Goal: Task Accomplishment & Management: Use online tool/utility

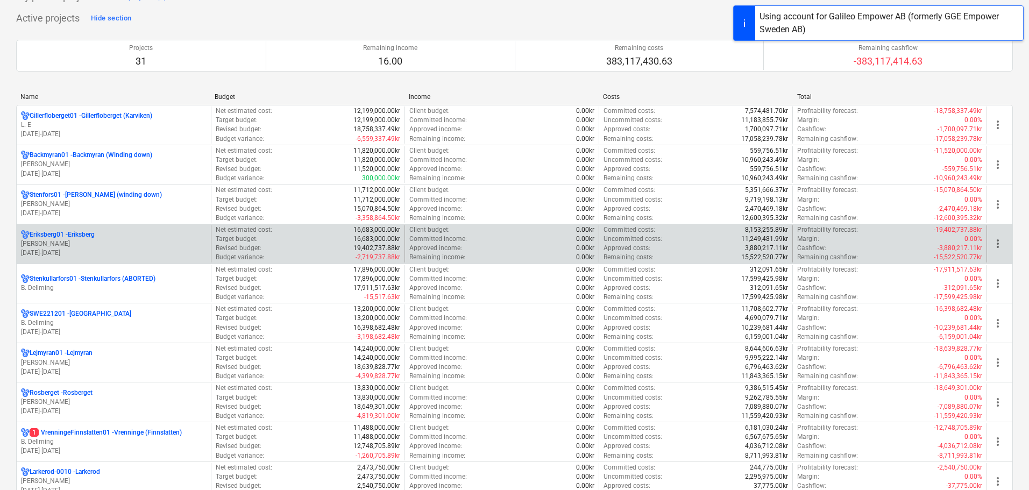
scroll to position [161, 0]
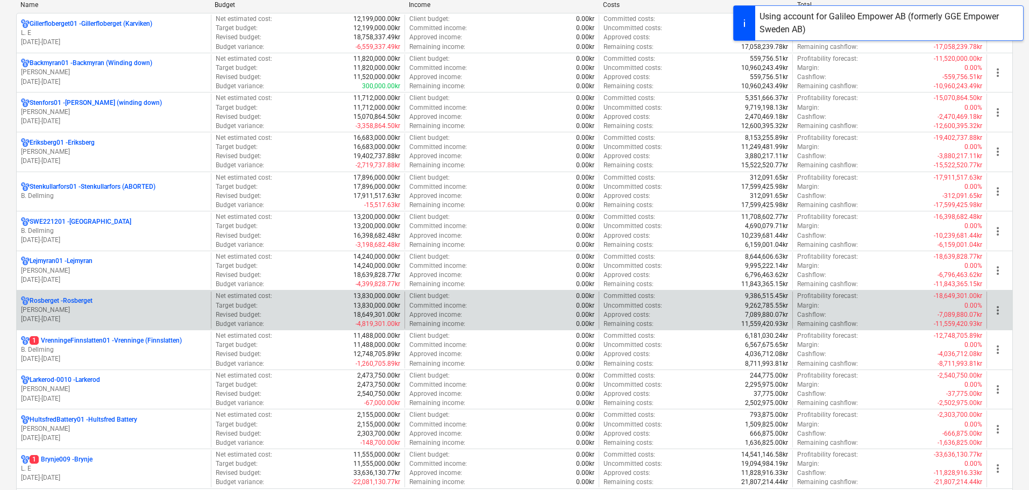
click at [141, 308] on p "[PERSON_NAME]" at bounding box center [114, 310] width 186 height 9
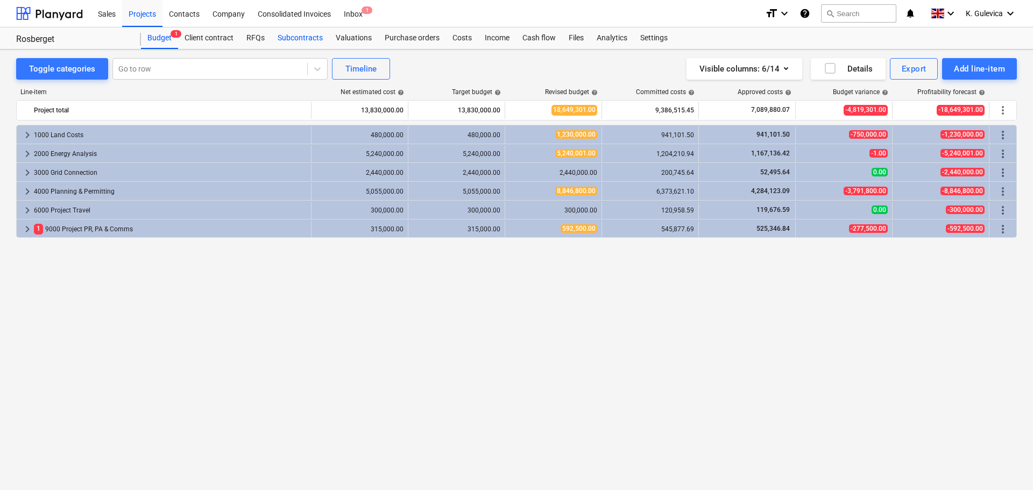
click at [288, 43] on div "Subcontracts" at bounding box center [300, 38] width 58 height 22
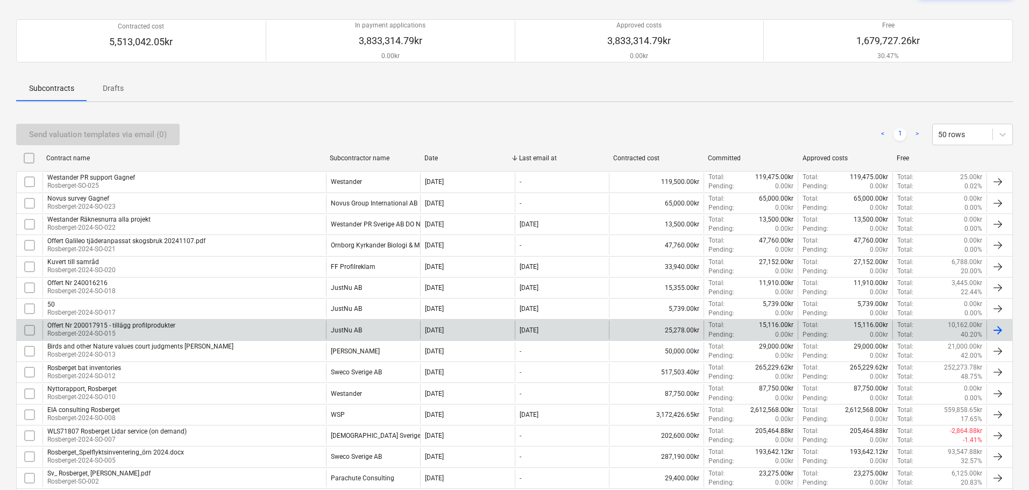
scroll to position [162, 0]
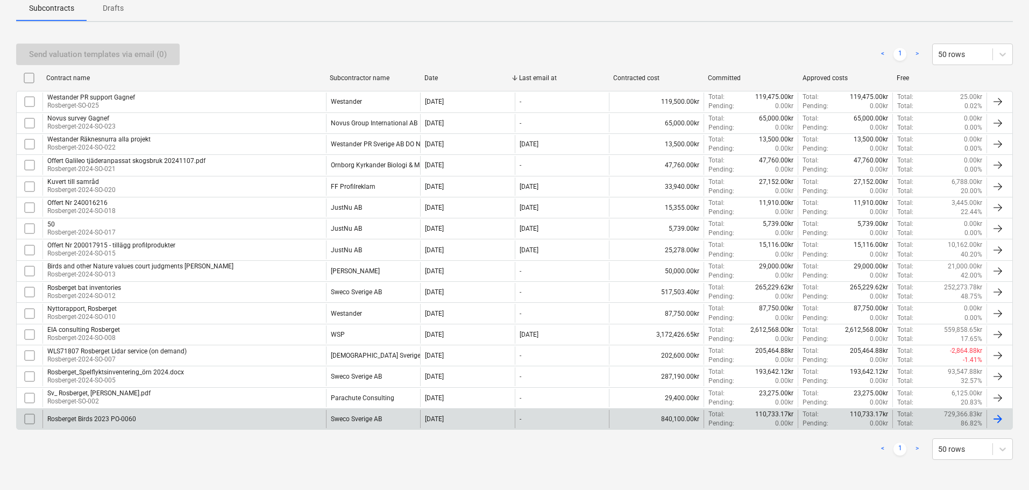
click at [389, 419] on div "Sweco Sverige AB" at bounding box center [373, 419] width 95 height 18
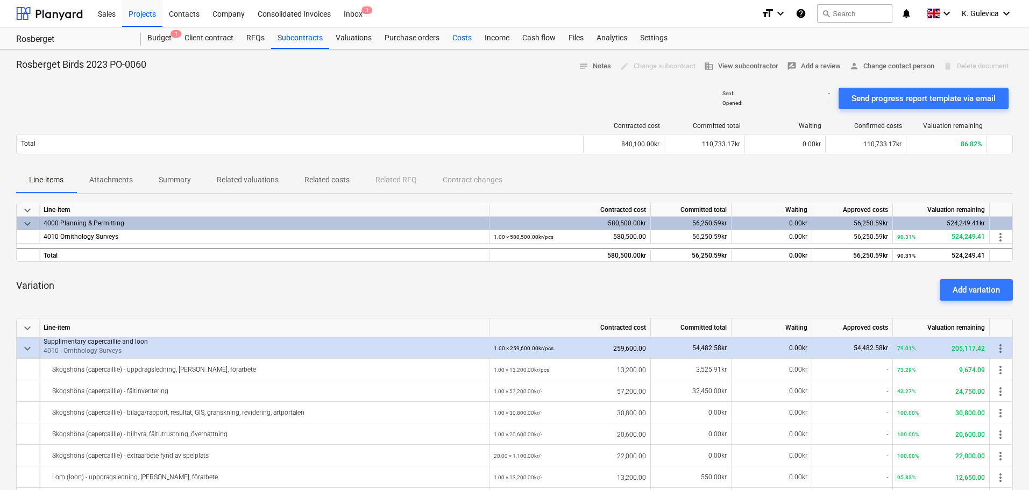
click at [462, 37] on div "Costs" at bounding box center [462, 38] width 32 height 22
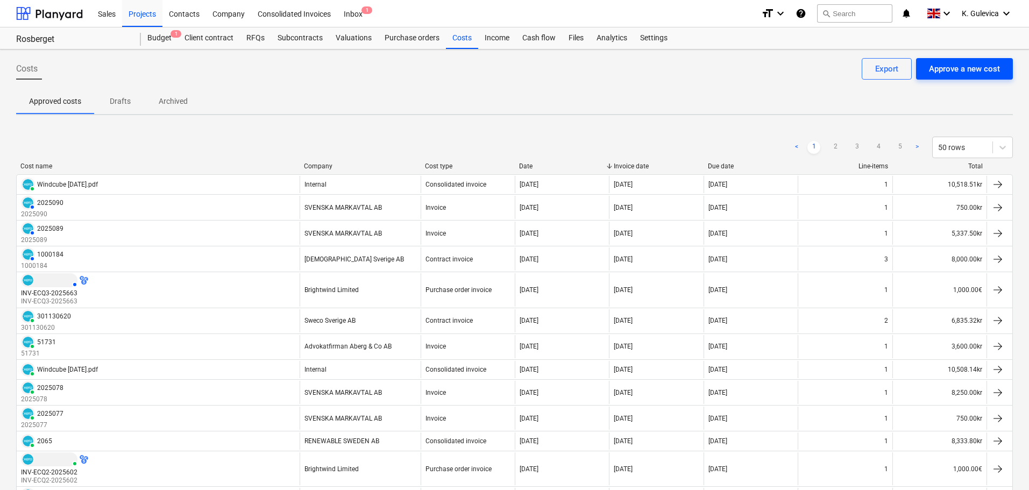
click at [952, 72] on div "Approve a new cost" at bounding box center [964, 69] width 71 height 14
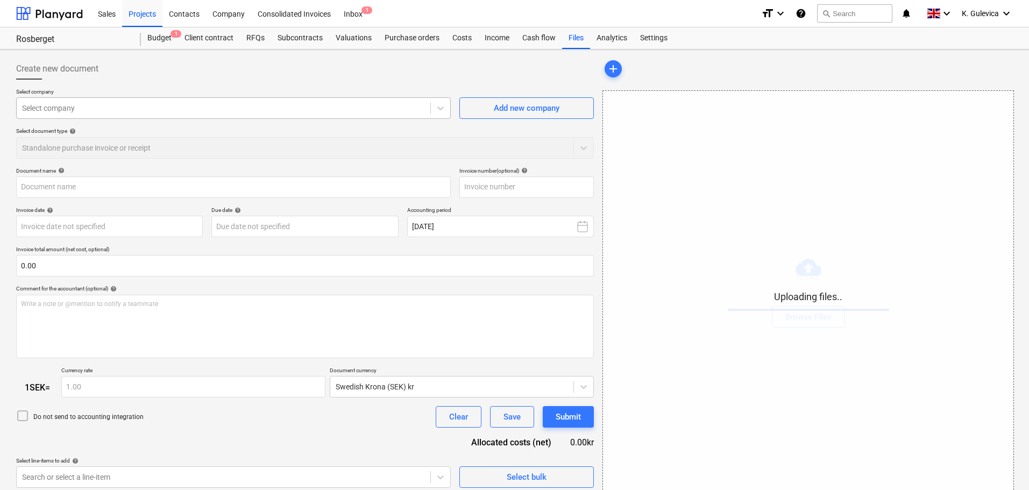
click at [294, 112] on div at bounding box center [223, 108] width 403 height 11
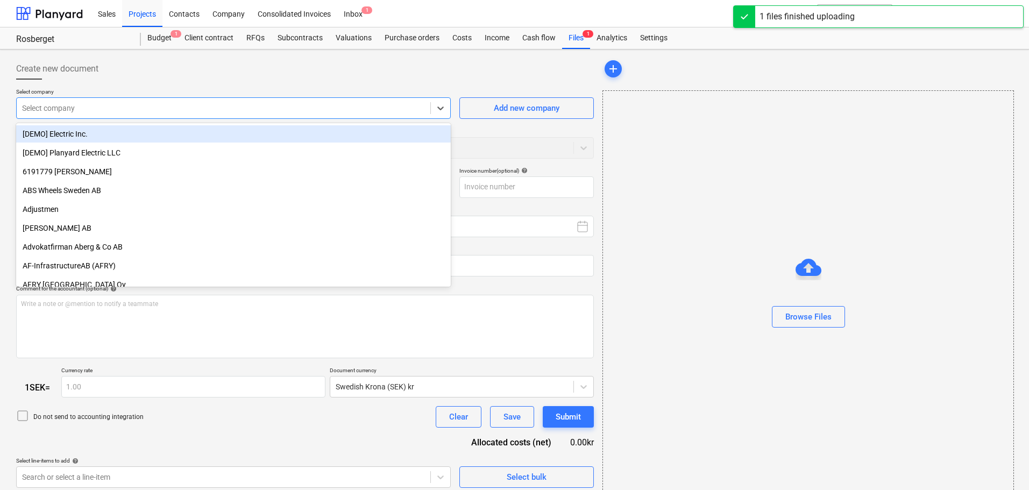
type input "Sweco_Sverige_AB_301136319.pdf"
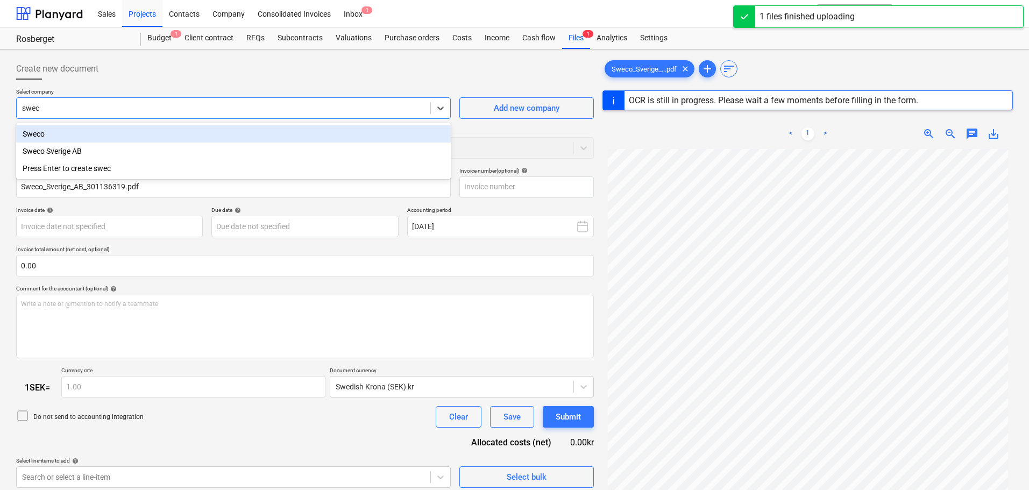
type input "sweco"
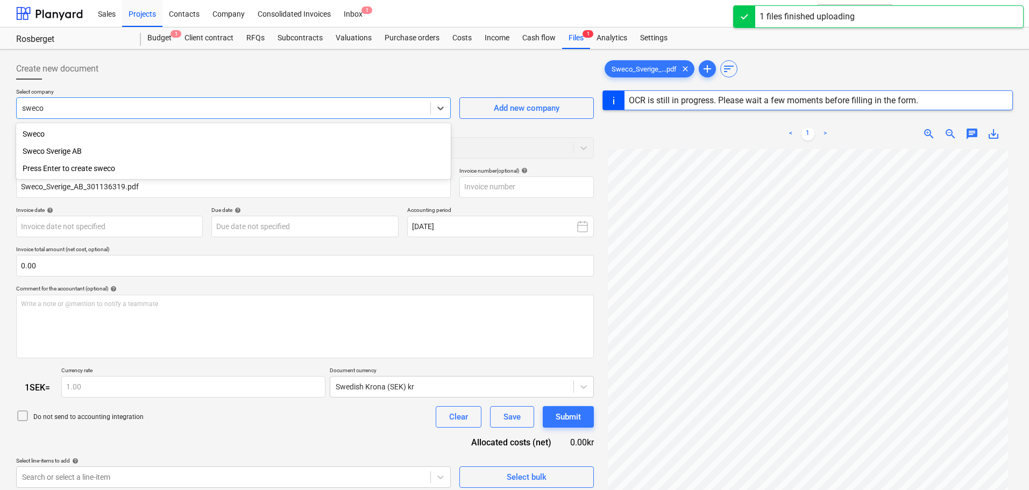
click at [72, 150] on div "Sweco Sverige AB" at bounding box center [233, 151] width 435 height 17
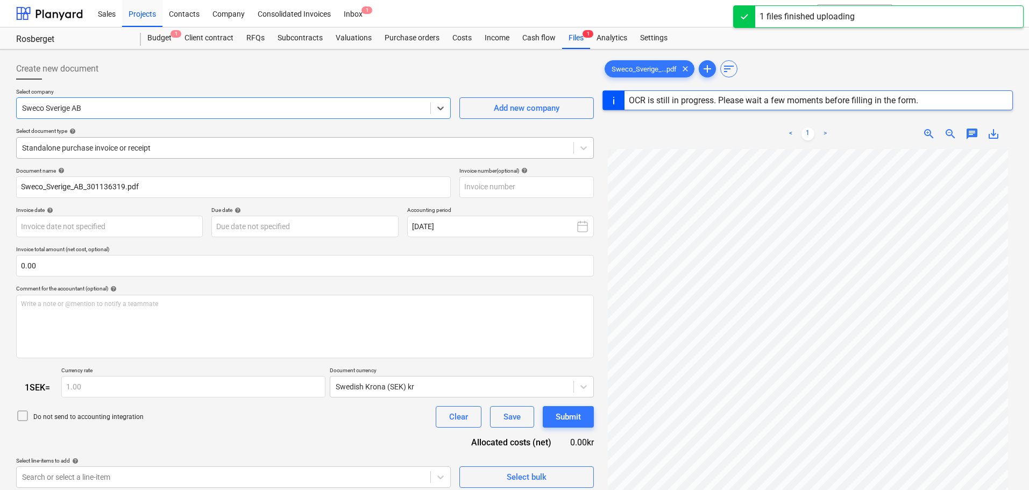
click at [201, 143] on div at bounding box center [295, 148] width 546 height 11
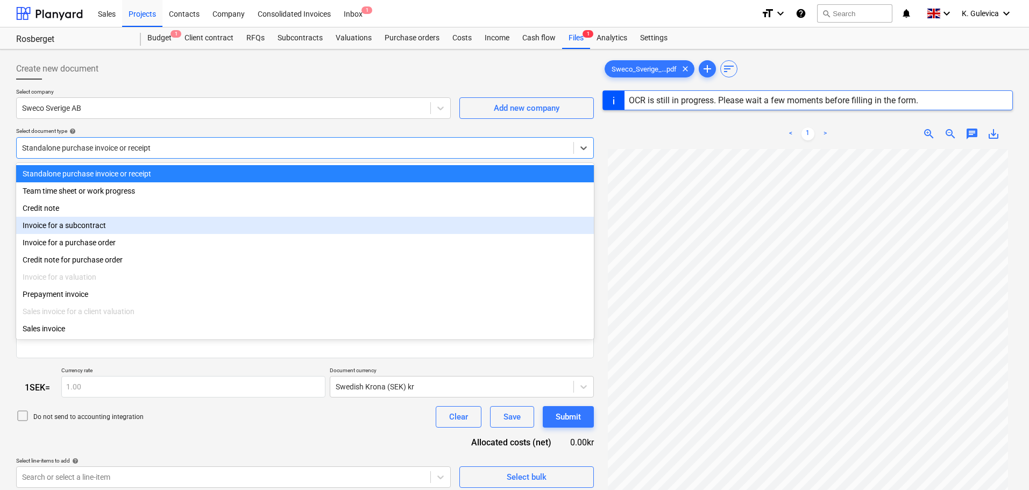
click at [118, 225] on div "Invoice for a subcontract" at bounding box center [305, 225] width 578 height 17
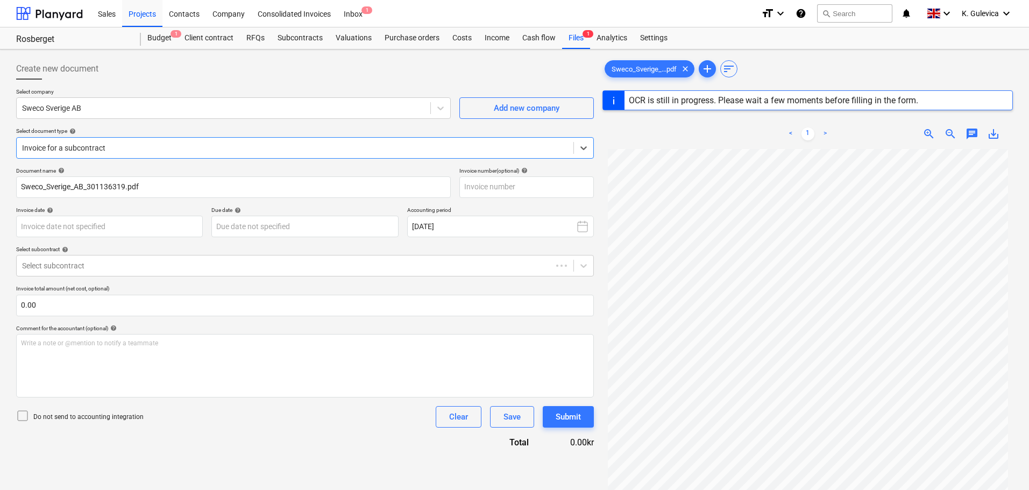
type input "301136319"
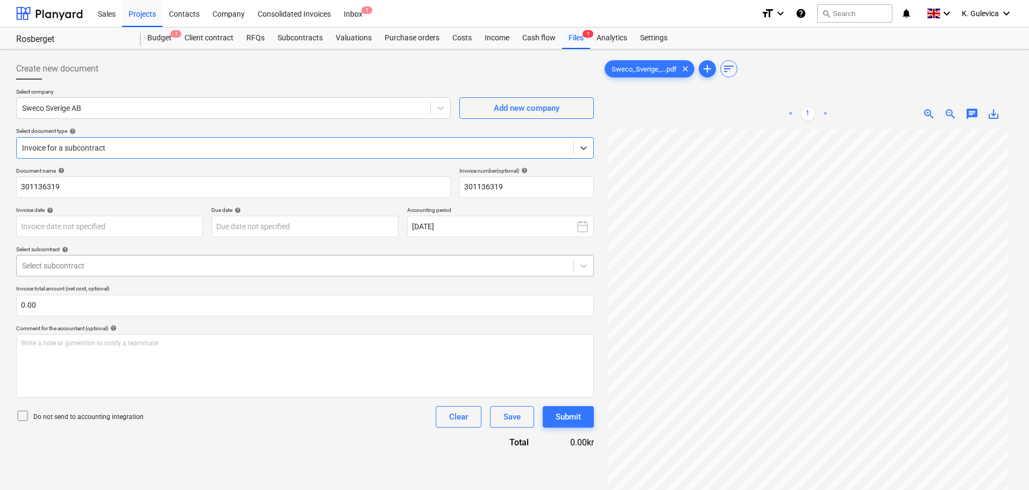
click at [167, 268] on div at bounding box center [295, 265] width 546 height 11
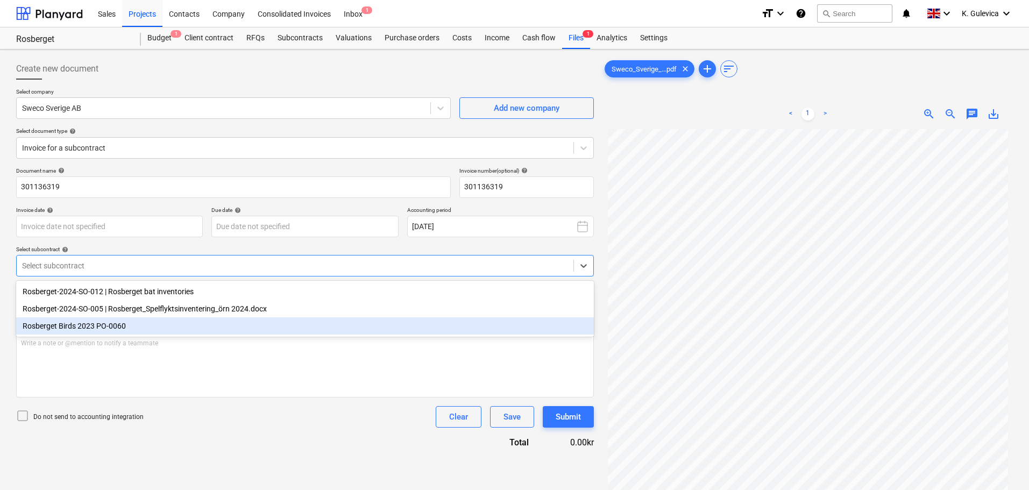
click at [151, 327] on div "Rosberget Birds 2023 PO-0060" at bounding box center [305, 325] width 578 height 17
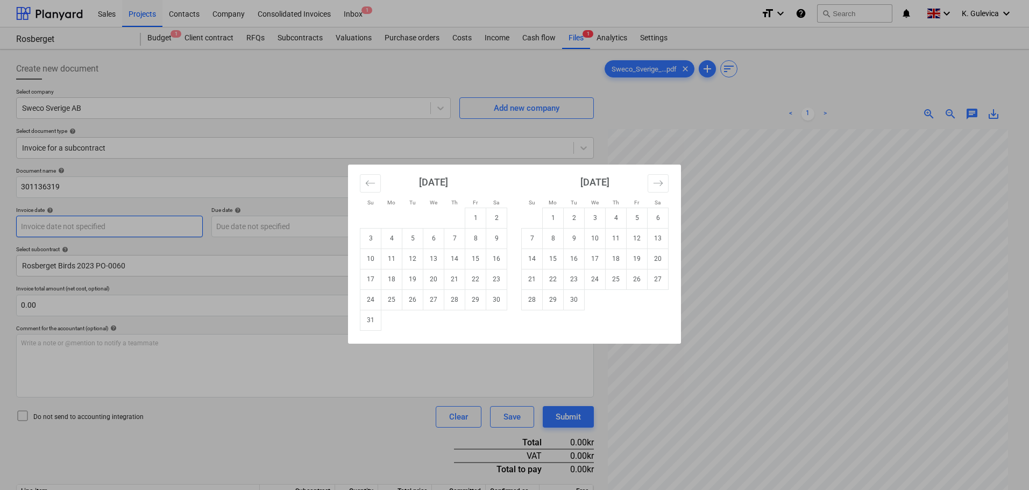
click at [155, 228] on body "Sales Projects Contacts Company Consolidated Invoices Inbox 1 format_size keybo…" at bounding box center [514, 245] width 1029 height 490
click at [395, 258] on td "11" at bounding box center [391, 259] width 21 height 20
type input "[DATE]"
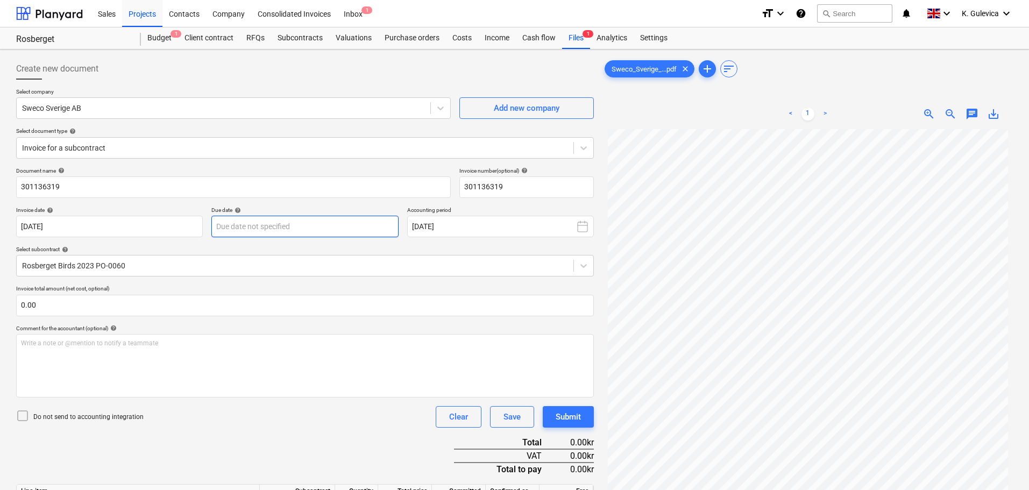
click at [314, 231] on body "Sales Projects Contacts Company Consolidated Invoices Inbox 1 format_size keybo…" at bounding box center [514, 245] width 1029 height 490
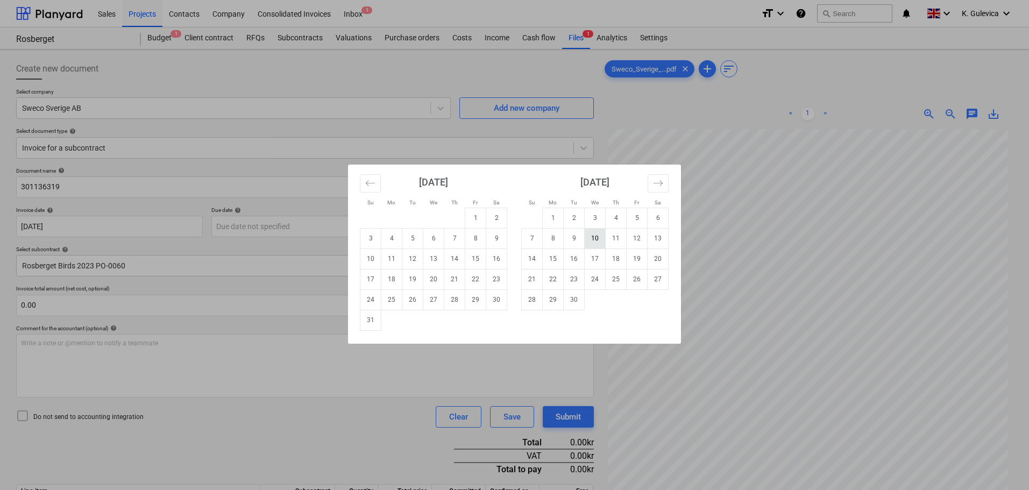
click at [594, 236] on td "10" at bounding box center [595, 238] width 21 height 20
type input "[DATE]"
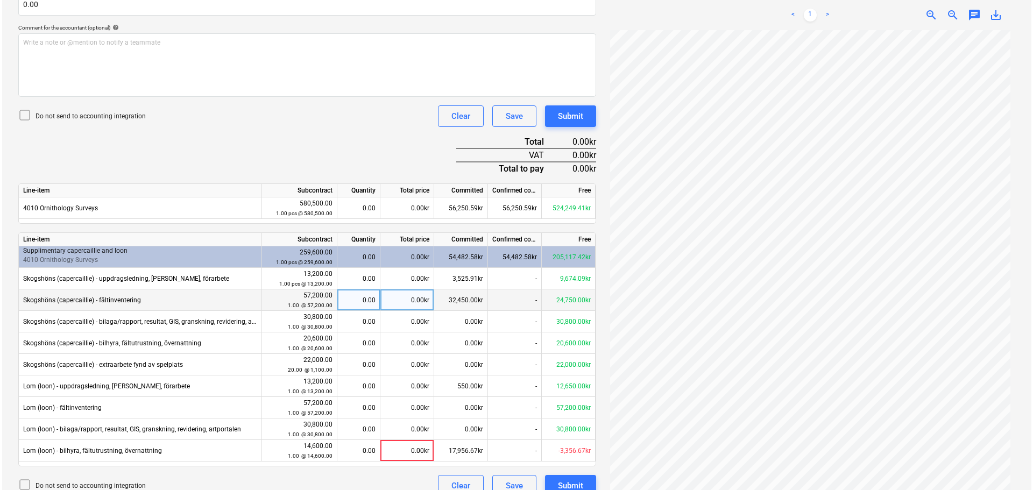
scroll to position [316, 0]
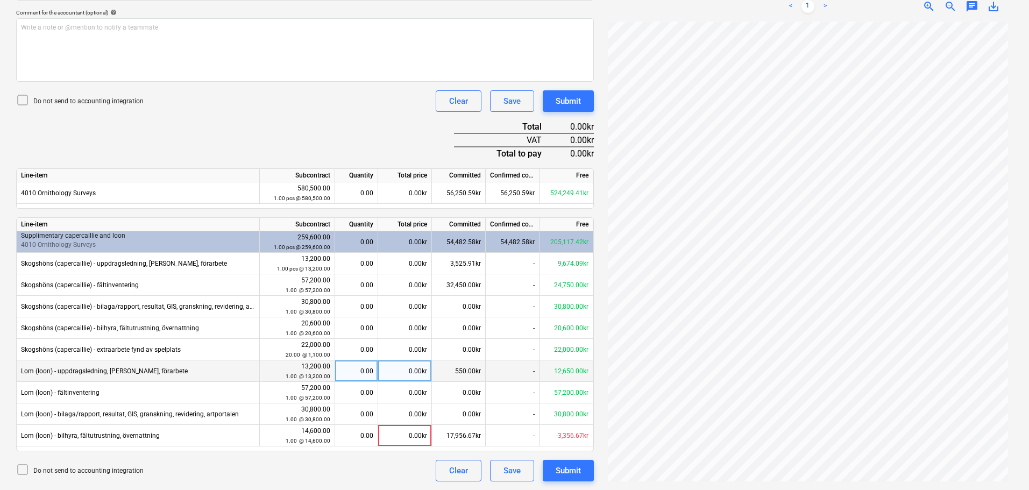
click at [409, 372] on div "0.00kr" at bounding box center [405, 371] width 54 height 22
type input "550"
click at [571, 471] on div "Submit" at bounding box center [568, 471] width 25 height 14
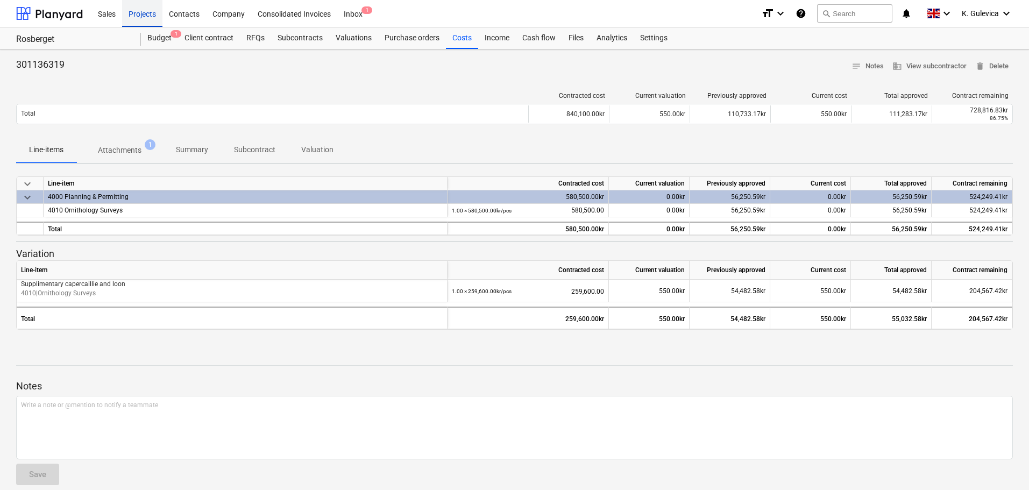
click at [139, 13] on div "Projects" at bounding box center [142, 12] width 40 height 27
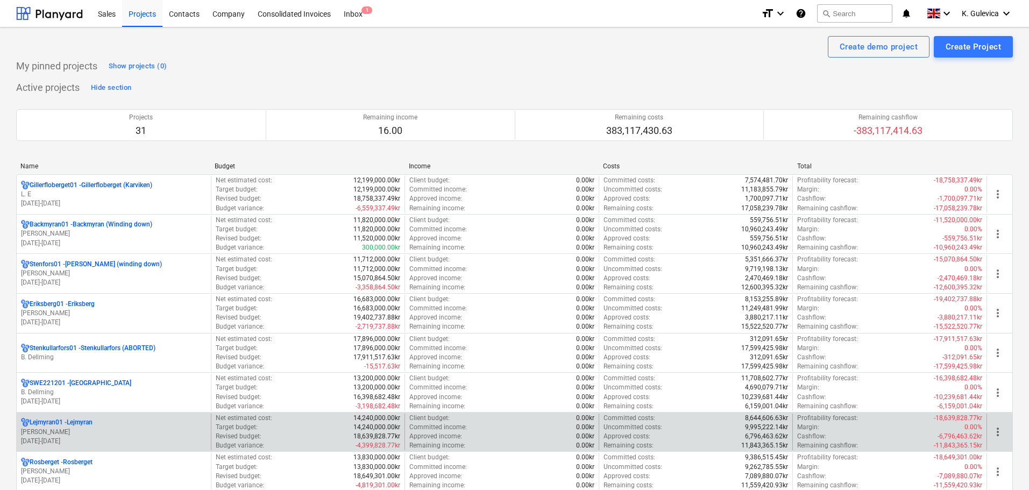
click at [94, 438] on p "[DATE] - [DATE]" at bounding box center [114, 441] width 186 height 9
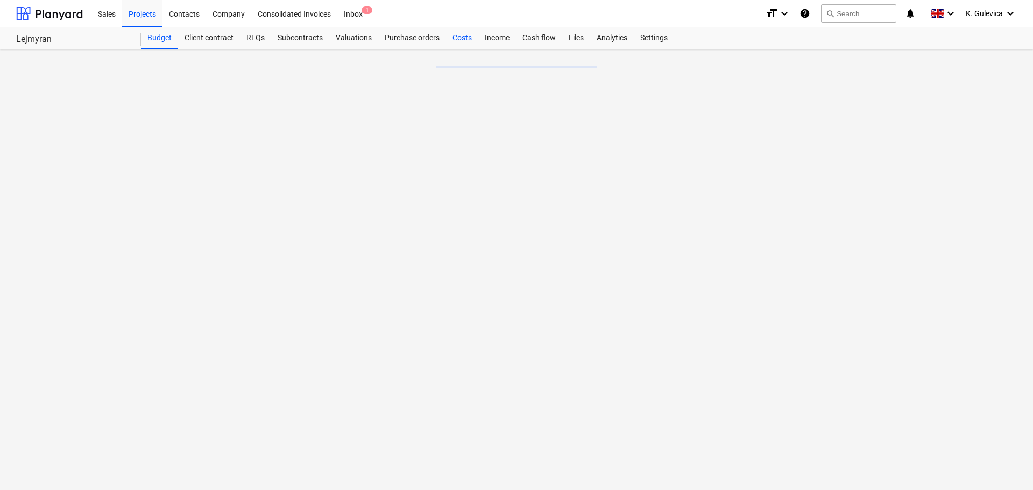
click at [461, 38] on div "Costs" at bounding box center [462, 38] width 32 height 22
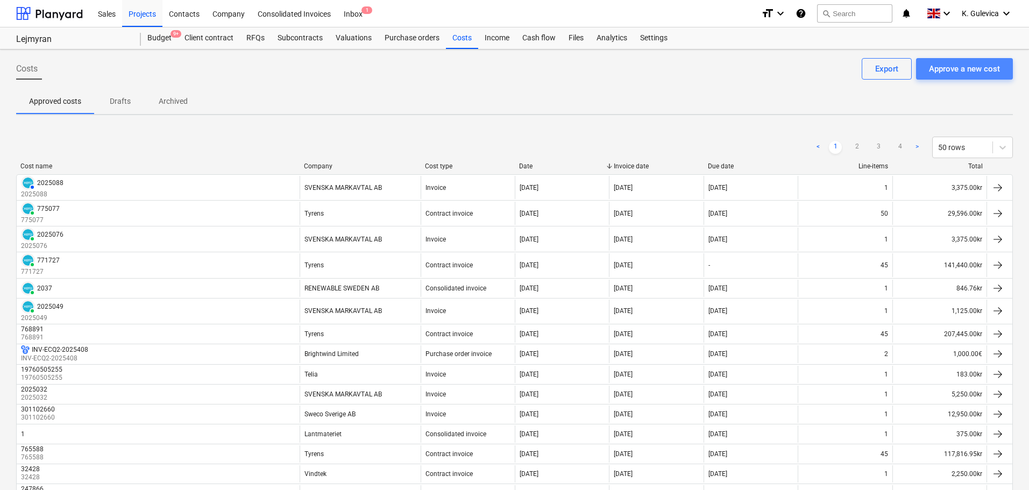
click at [956, 73] on div "Approve a new cost" at bounding box center [964, 69] width 71 height 14
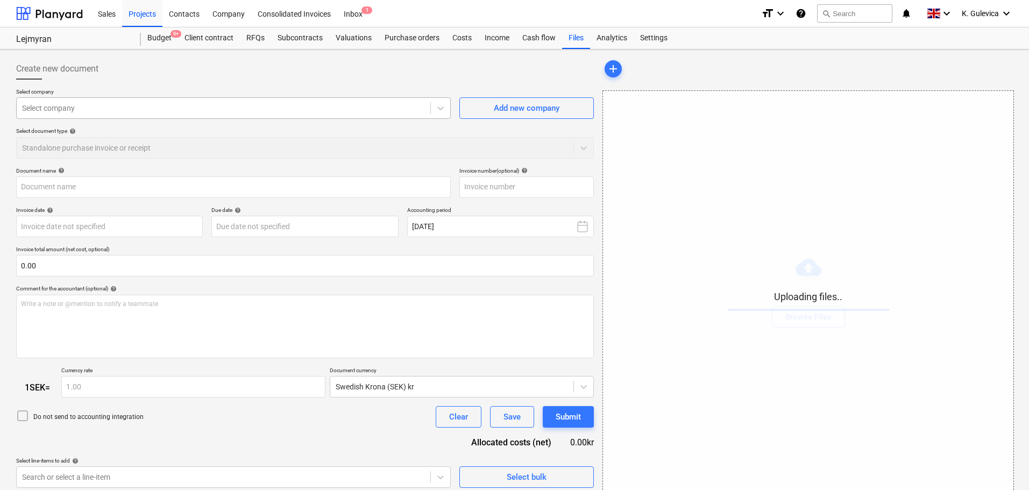
click at [277, 111] on div at bounding box center [223, 108] width 403 height 11
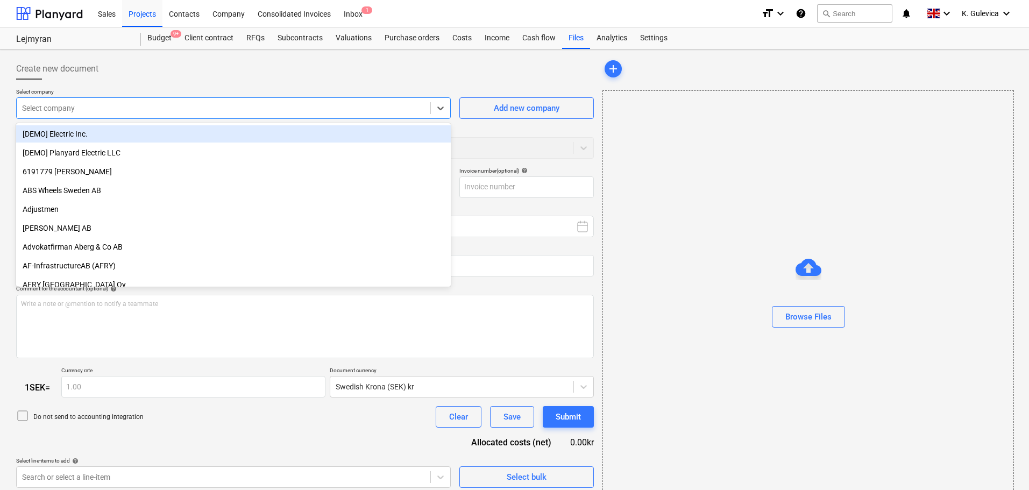
type input "t"
type input "20193829254.pdf"
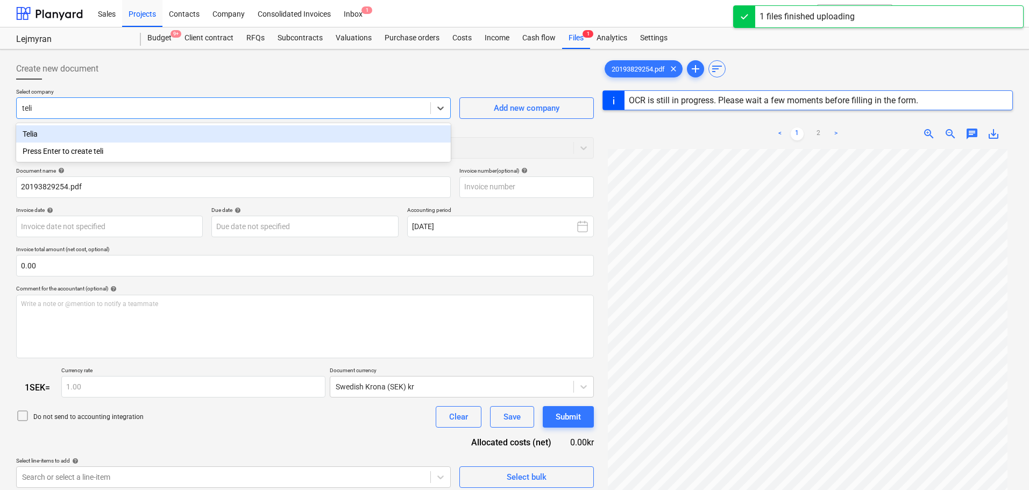
type input "telia"
click at [205, 137] on div "Telia" at bounding box center [233, 133] width 435 height 17
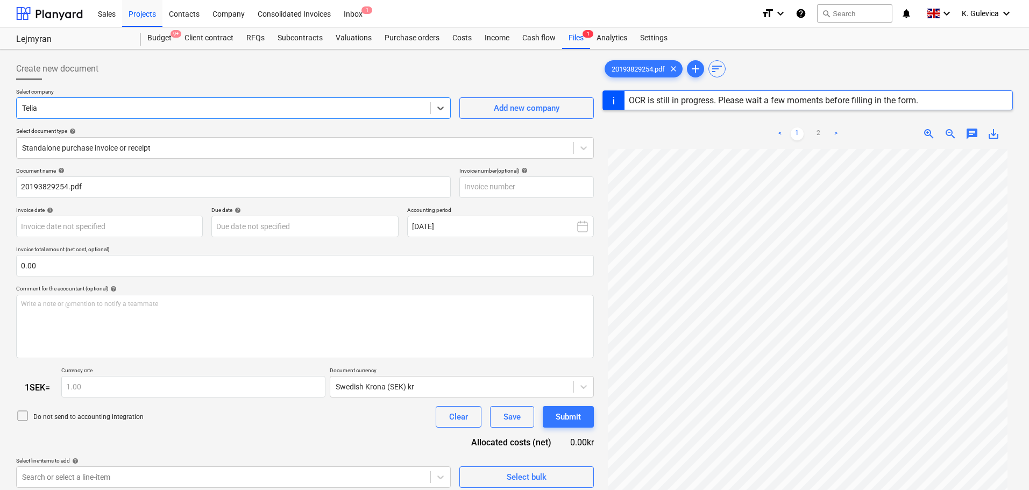
type input "1"
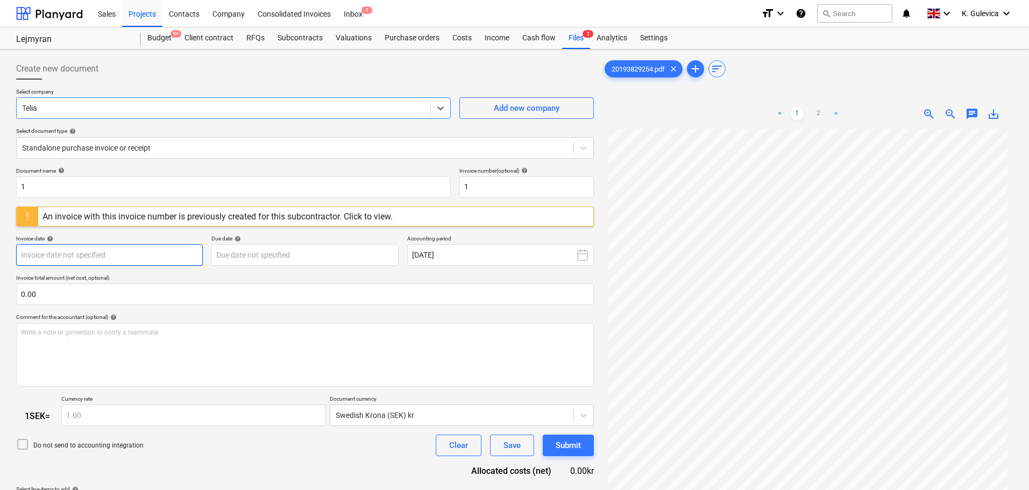
click at [108, 261] on body "Sales Projects Contacts Company Consolidated Invoices Inbox 1 format_size keybo…" at bounding box center [514, 245] width 1029 height 490
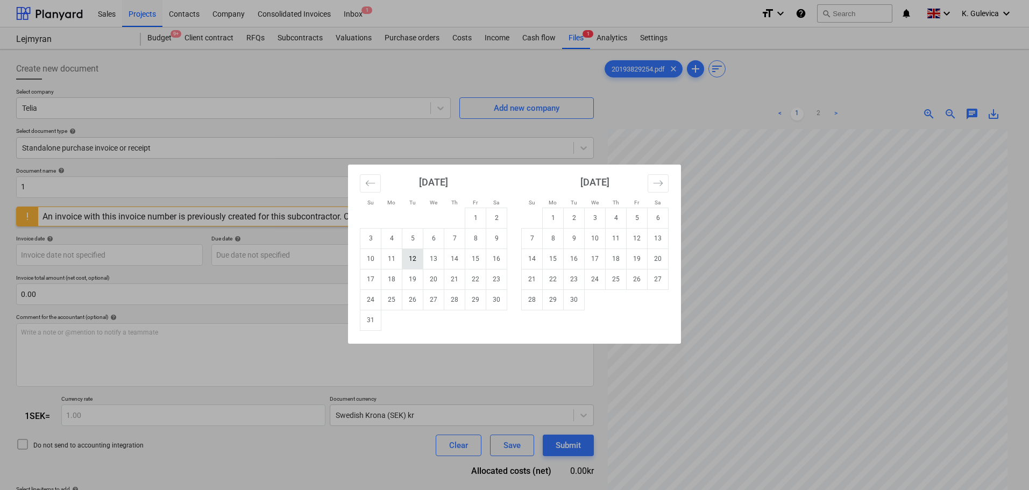
click at [412, 261] on td "12" at bounding box center [412, 259] width 21 height 20
type input "[DATE]"
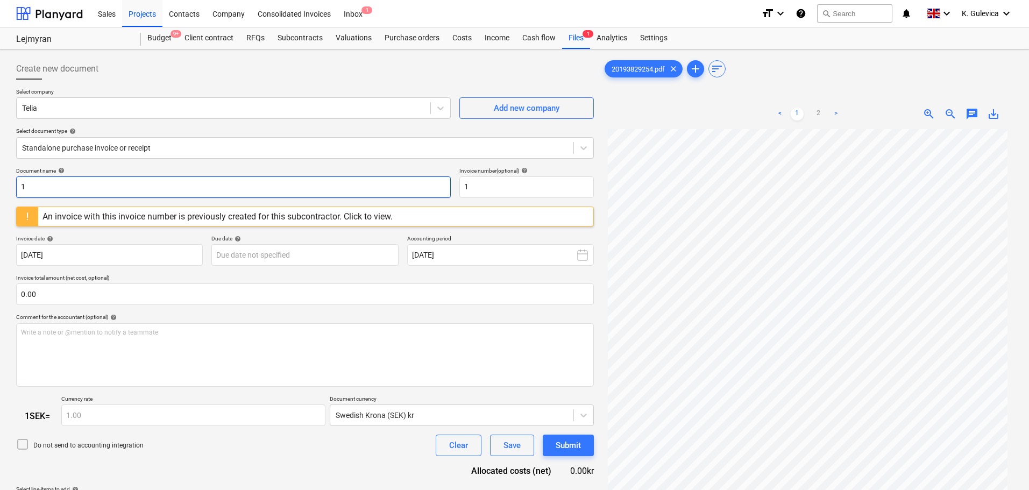
drag, startPoint x: 73, startPoint y: 187, endPoint x: 34, endPoint y: 187, distance: 38.2
click at [2, 183] on div "Create new document Select company Telia Add new company Select document type h…" at bounding box center [514, 323] width 1029 height 548
paste input "20193829254"
type input "20193829254"
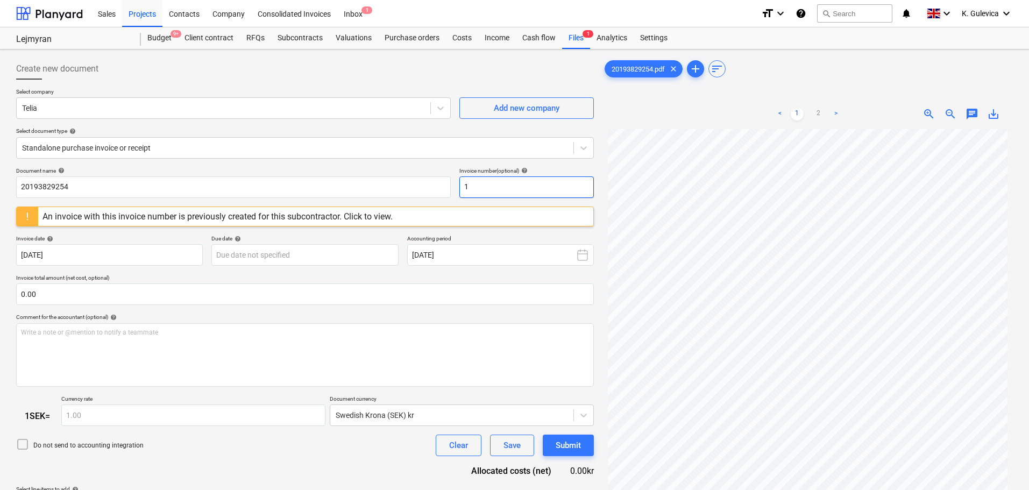
drag, startPoint x: 485, startPoint y: 188, endPoint x: 456, endPoint y: 183, distance: 29.4
click at [456, 183] on div "Document name help 20193829254 Invoice number (optional) help 1" at bounding box center [305, 182] width 578 height 31
paste input "20193829254"
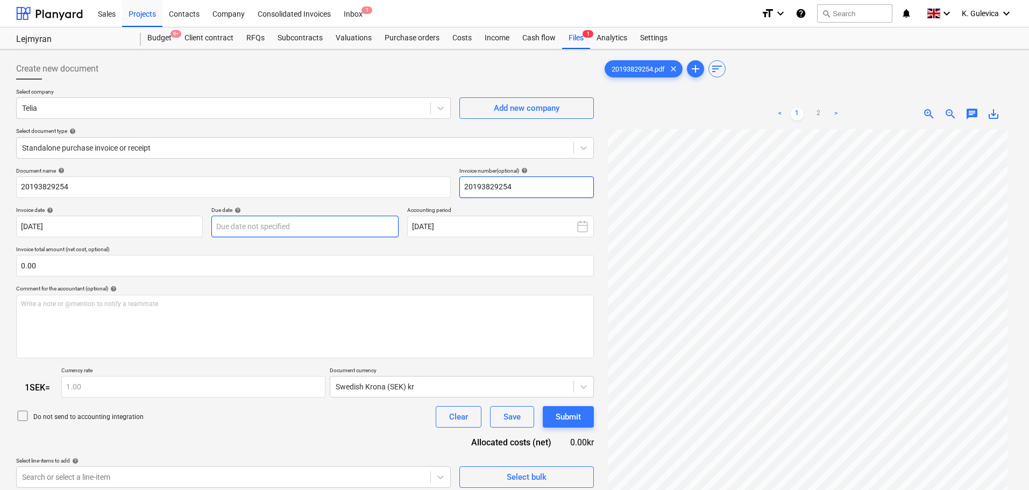
type input "20193829254"
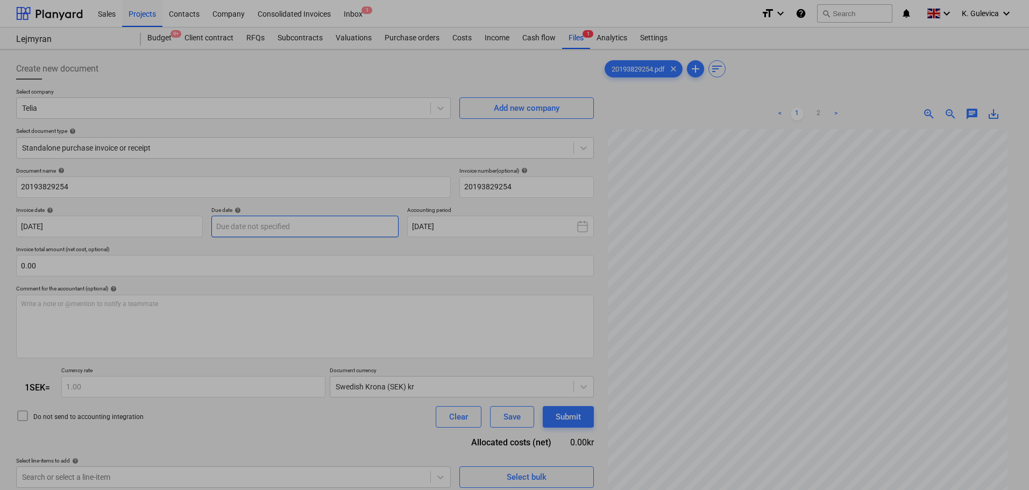
click at [343, 229] on body "Sales Projects Contacts Company Consolidated Invoices Inbox 1 format_size keybo…" at bounding box center [514, 245] width 1029 height 490
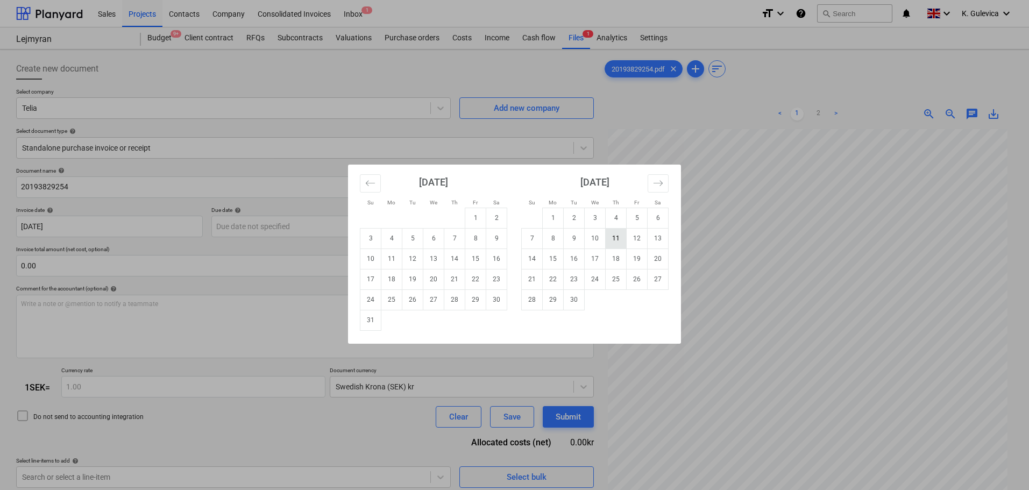
click at [614, 242] on td "11" at bounding box center [616, 238] width 21 height 20
type input "[DATE]"
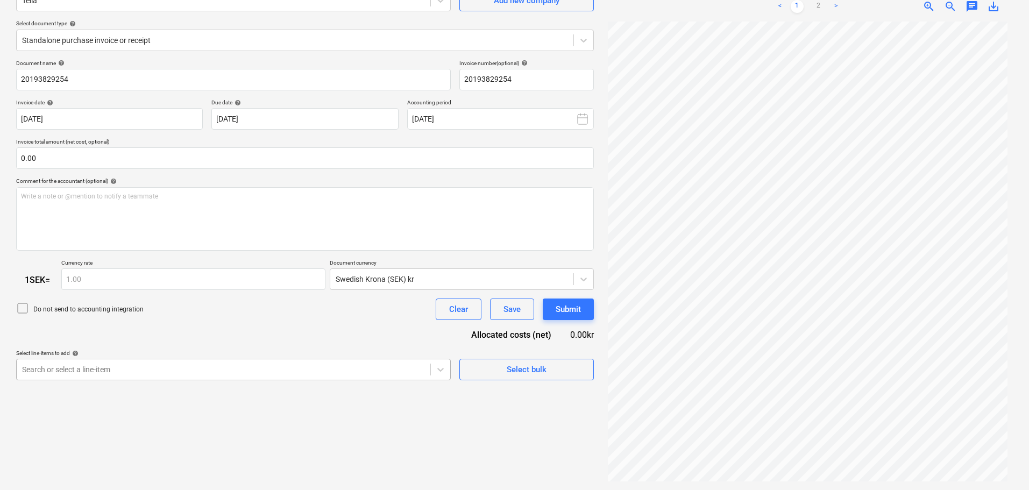
scroll to position [166, 0]
click at [334, 370] on body "Sales Projects Contacts Company Consolidated Invoices Inbox 1 format_size keybo…" at bounding box center [514, 137] width 1029 height 490
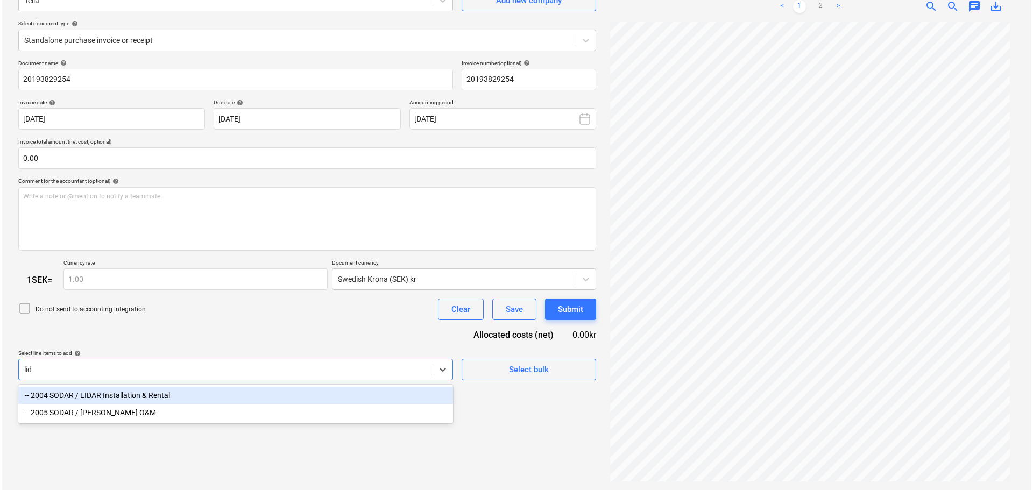
scroll to position [108, 0]
type input "lidar"
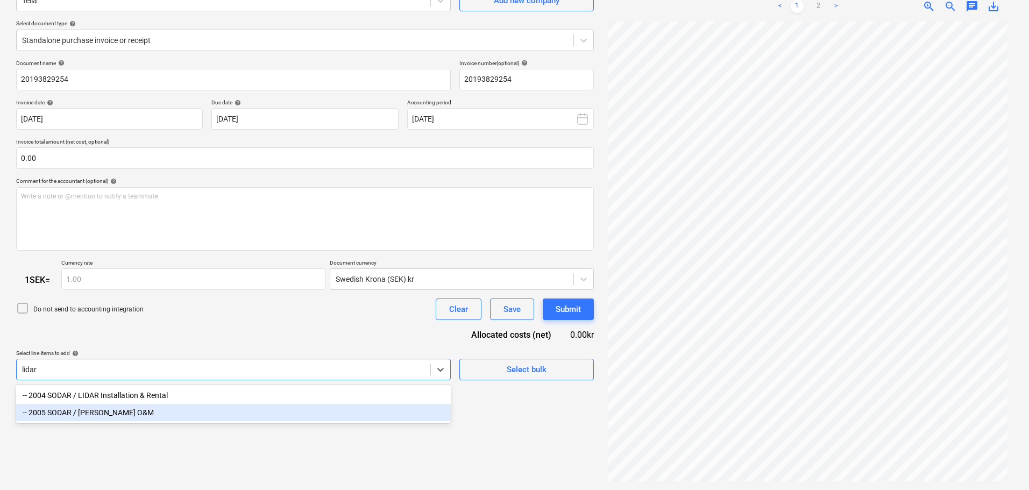
click at [108, 414] on div "-- 2005 SODAR / [PERSON_NAME] O&M" at bounding box center [233, 412] width 435 height 17
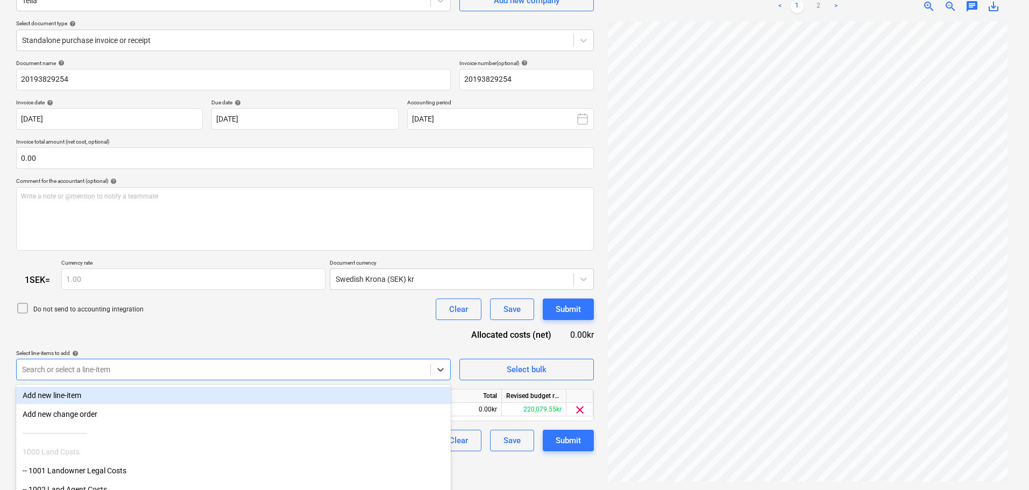
click at [185, 309] on div "Do not send to accounting integration Clear Save Submit" at bounding box center [305, 310] width 578 height 22
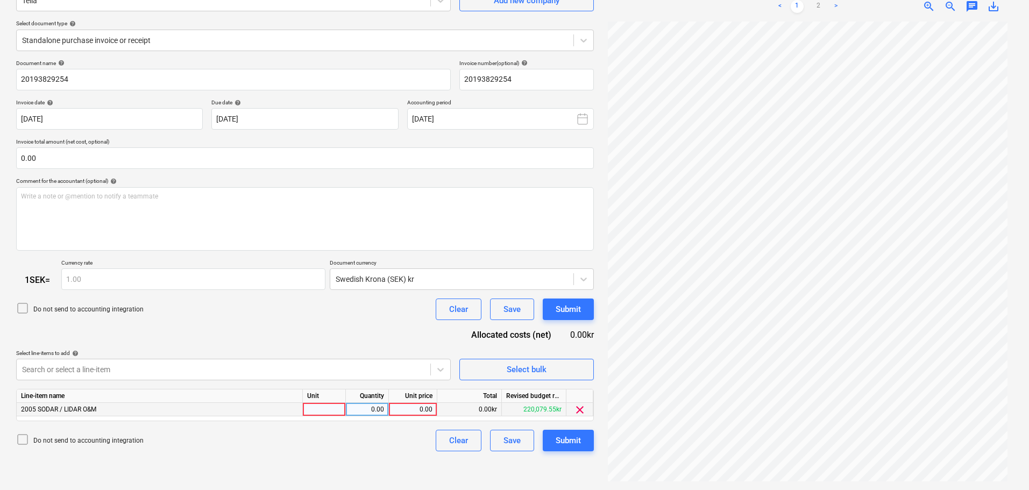
click at [429, 410] on div "0.00" at bounding box center [412, 409] width 39 height 13
type input "183"
click at [575, 441] on div "Submit" at bounding box center [568, 441] width 25 height 14
